Goal: Task Accomplishment & Management: Use online tool/utility

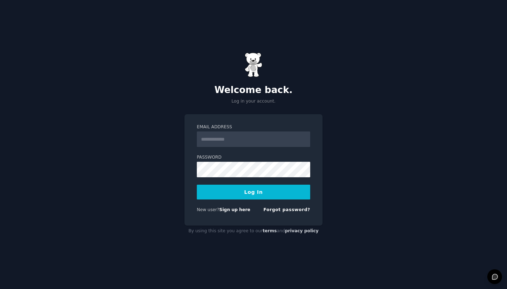
click at [235, 141] on input "Email Address" at bounding box center [253, 138] width 113 height 15
type input "**********"
click at [254, 192] on button "Log In" at bounding box center [253, 192] width 113 height 15
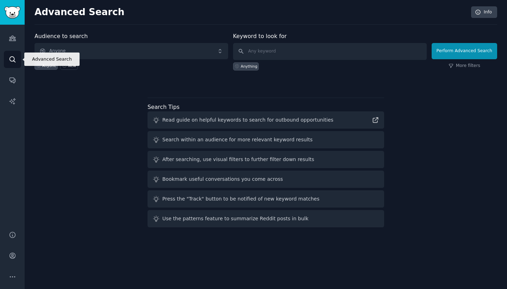
click at [10, 57] on icon "Sidebar" at bounding box center [13, 59] width 6 height 6
click at [103, 52] on span "Anyone" at bounding box center [132, 51] width 194 height 16
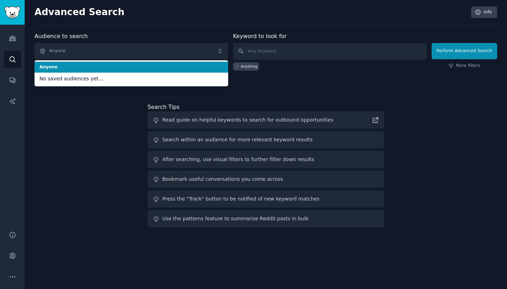
click at [103, 52] on span "Anyone" at bounding box center [132, 51] width 194 height 16
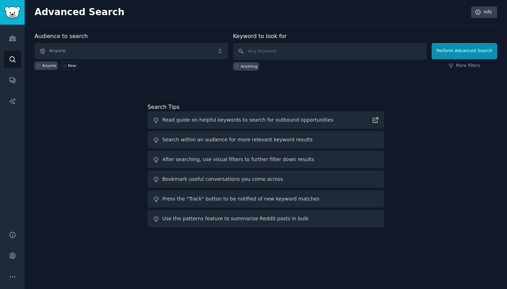
click at [15, 15] on img "Sidebar" at bounding box center [12, 12] width 16 height 12
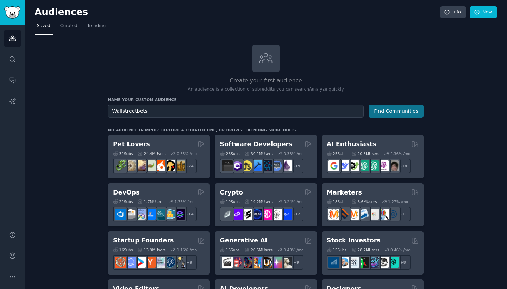
type input "Wallstreetbets"
click at [406, 110] on button "Find Communities" at bounding box center [396, 111] width 55 height 13
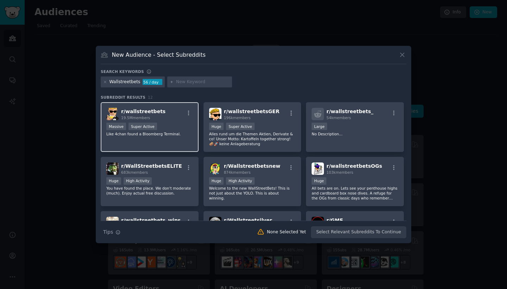
click at [149, 112] on span "r/ wallstreetbets" at bounding box center [143, 111] width 44 height 6
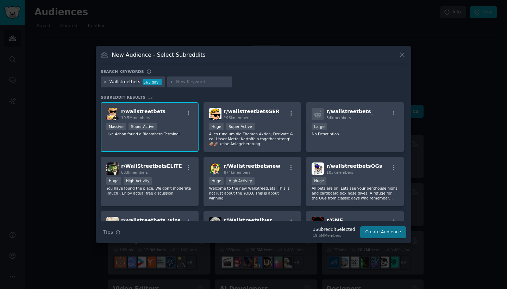
click at [381, 235] on button "Create Audience" at bounding box center [383, 232] width 46 height 12
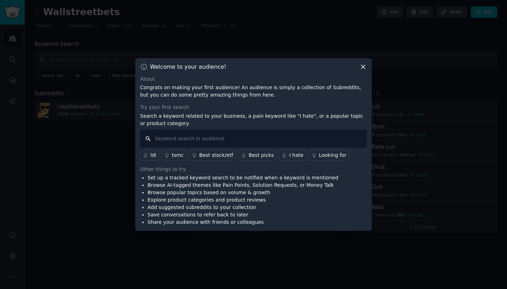
click at [202, 141] on input "text" at bounding box center [253, 139] width 227 height 18
type input "gain"
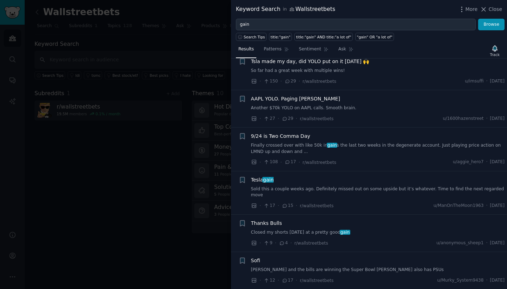
scroll to position [332, 0]
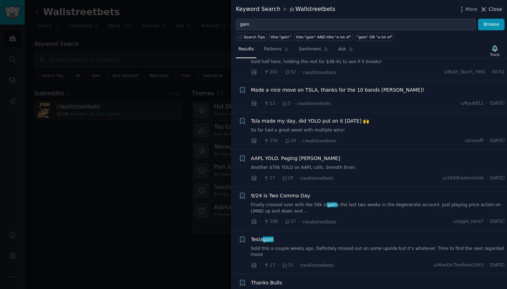
click at [498, 6] on span "Close" at bounding box center [495, 9] width 13 height 7
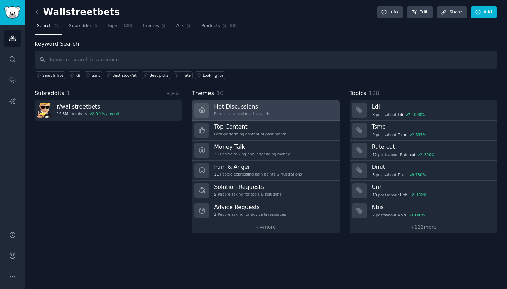
click at [293, 106] on link "Hot Discussions Popular discussions this week" at bounding box center [266, 110] width 148 height 20
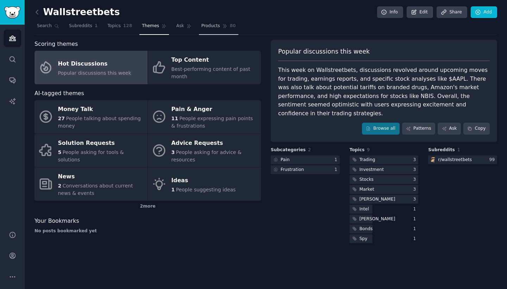
click at [209, 28] on span "Products" at bounding box center [210, 26] width 19 height 6
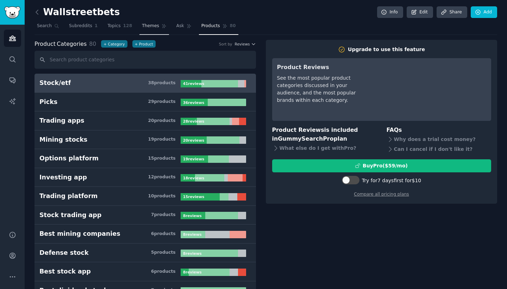
click at [142, 27] on span "Themes" at bounding box center [150, 26] width 17 height 6
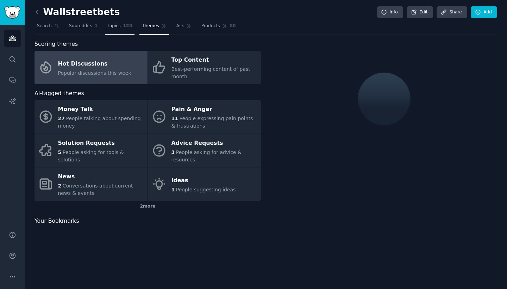
click at [112, 25] on span "Topics" at bounding box center [113, 26] width 13 height 6
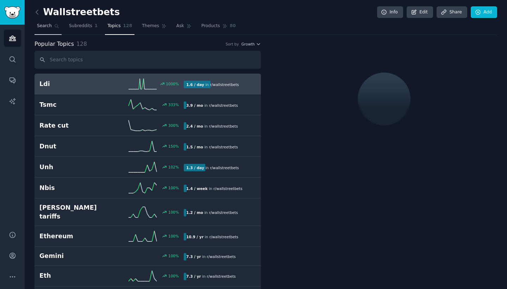
click at [49, 27] on span "Search" at bounding box center [44, 26] width 15 height 6
